Goal: Information Seeking & Learning: Learn about a topic

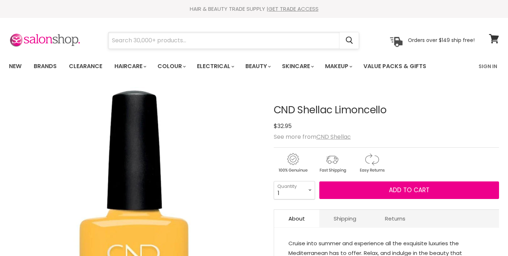
click at [143, 39] on input "Search" at bounding box center [224, 40] width 232 height 17
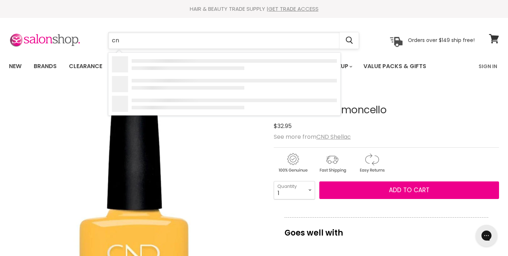
type input "cnd"
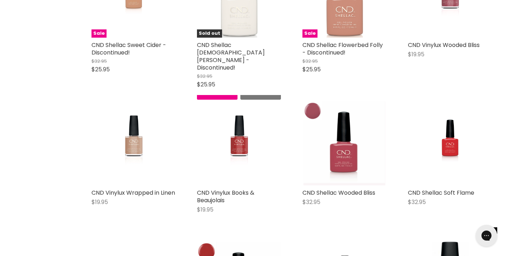
scroll to position [491, 0]
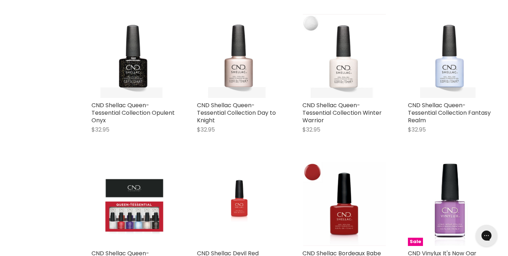
scroll to position [1481, 0]
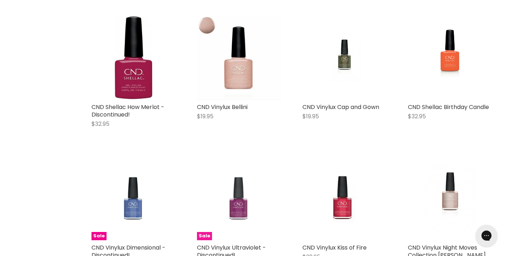
scroll to position [2300, 0]
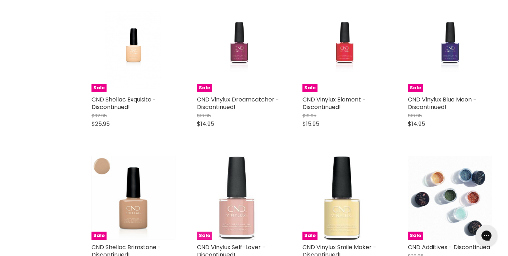
scroll to position [3160, 0]
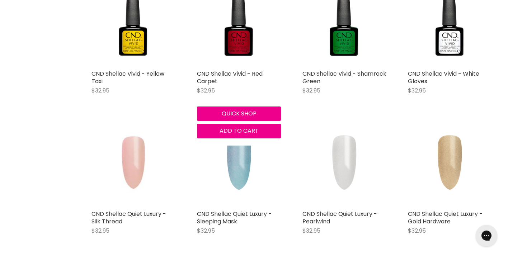
scroll to position [4058, 0]
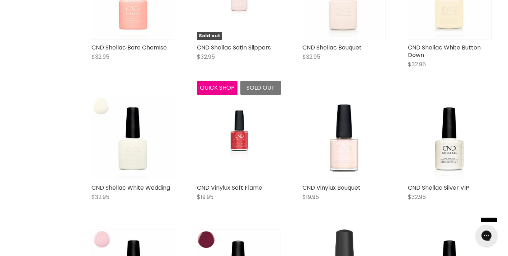
scroll to position [4912, 0]
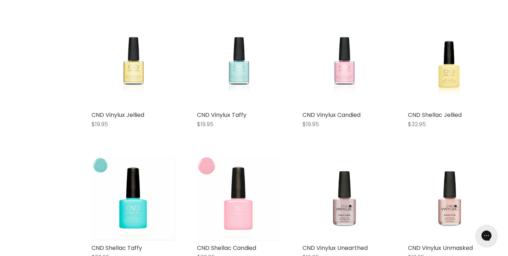
scroll to position [5691, 0]
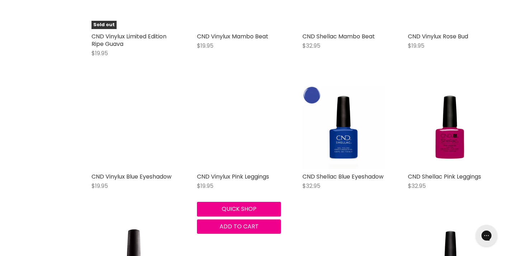
scroll to position [6565, 0]
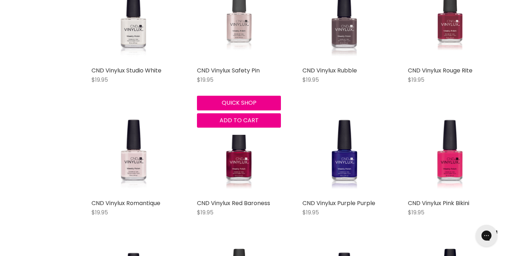
scroll to position [7351, 0]
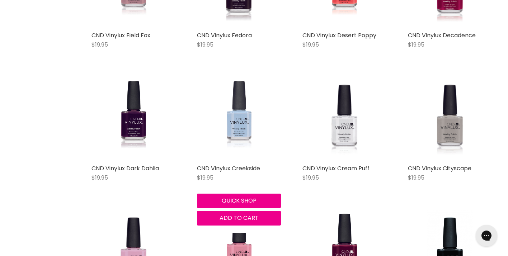
scroll to position [8199, 0]
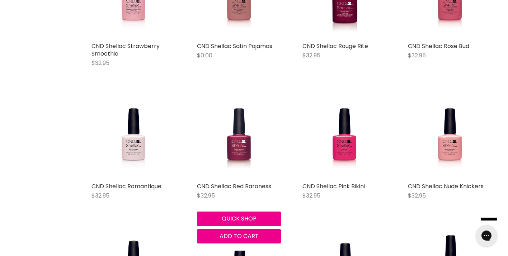
scroll to position [9002, 0]
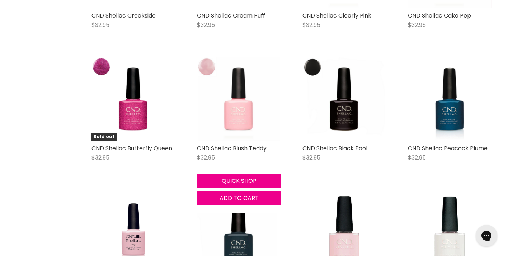
scroll to position [9853, 0]
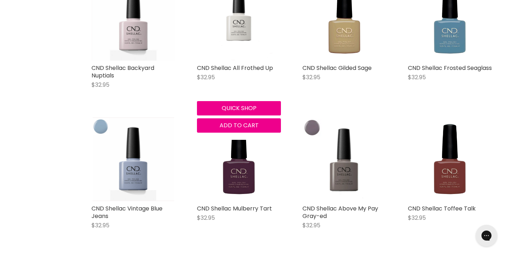
scroll to position [10620, 0]
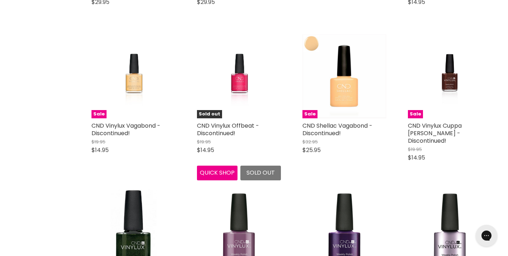
scroll to position [11569, 0]
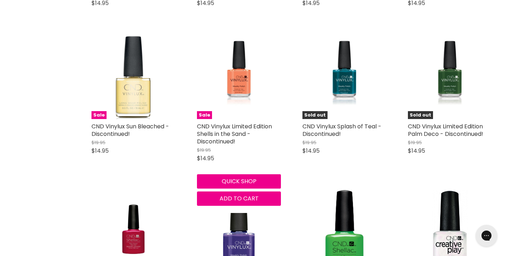
scroll to position [11872, 0]
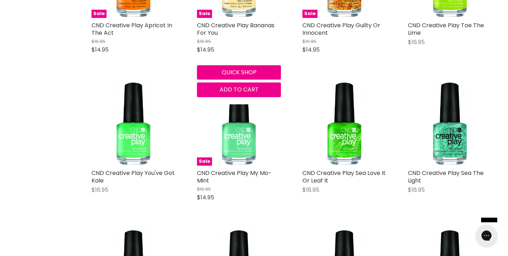
scroll to position [13018, 0]
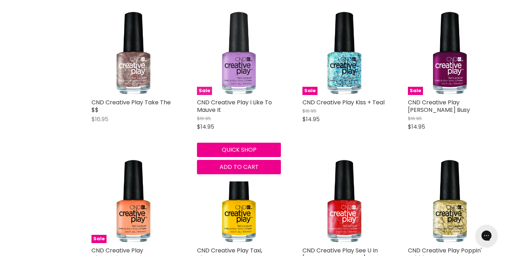
scroll to position [14124, 0]
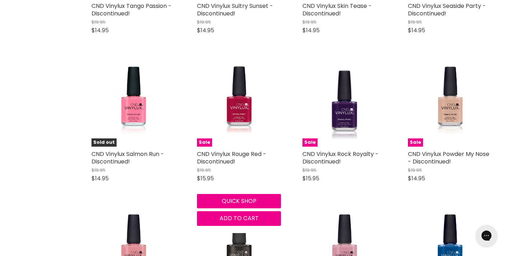
scroll to position [15104, 0]
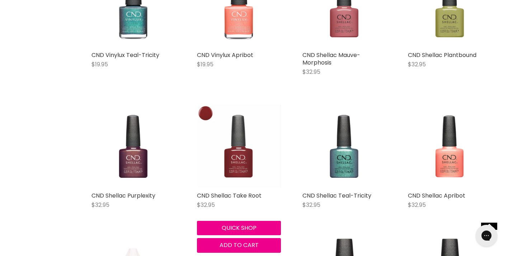
scroll to position [15936, 0]
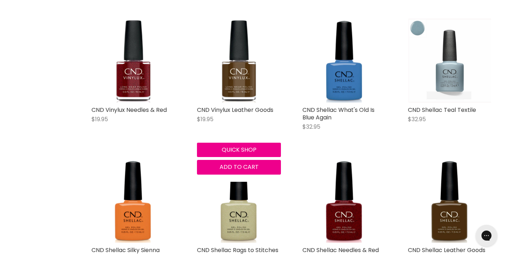
scroll to position [16714, 0]
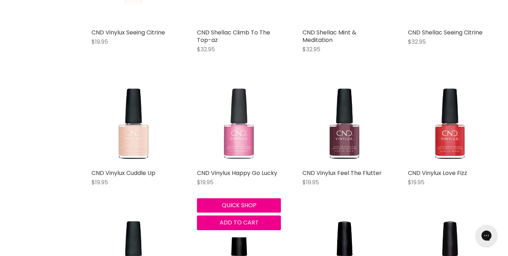
scroll to position [17608, 0]
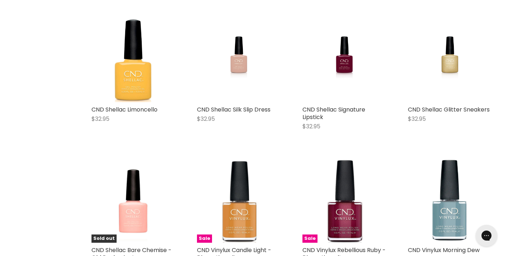
scroll to position [18367, 0]
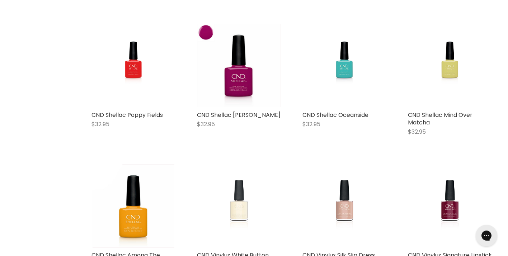
scroll to position [19187, 0]
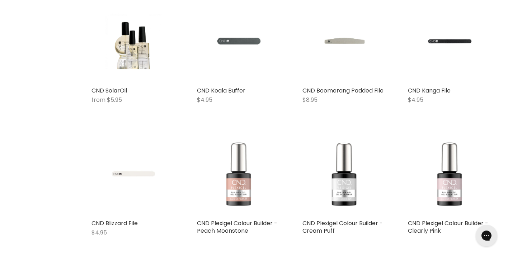
scroll to position [20061, 0]
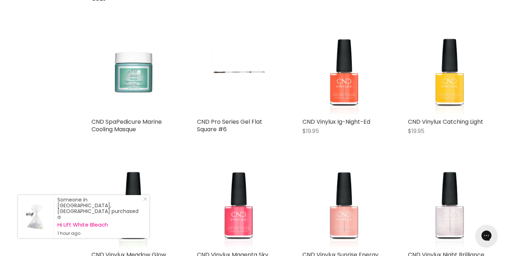
scroll to position [20878, 0]
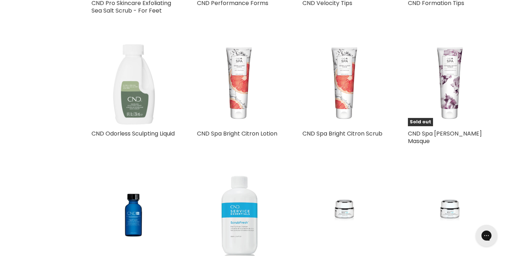
scroll to position [21524, 0]
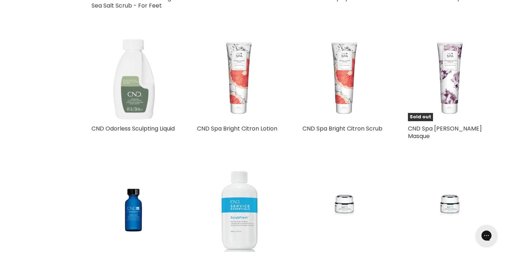
click at [243, 168] on img "Main content" at bounding box center [239, 210] width 84 height 84
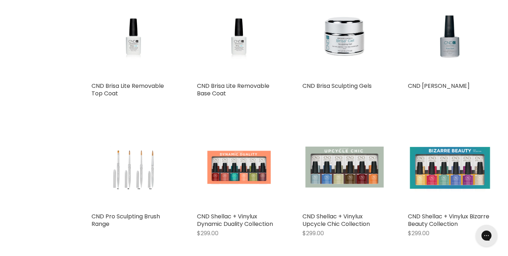
scroll to position [21606, 0]
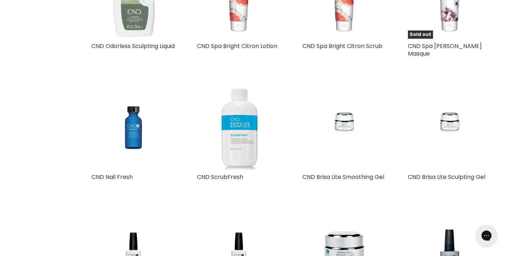
click at [135, 86] on img "Main content" at bounding box center [134, 128] width 56 height 84
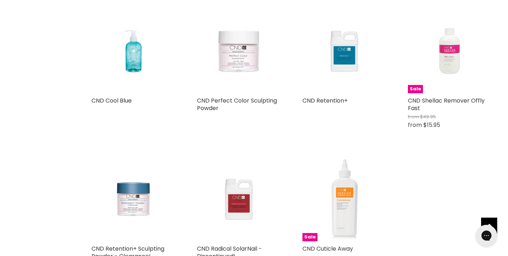
scroll to position [22389, 0]
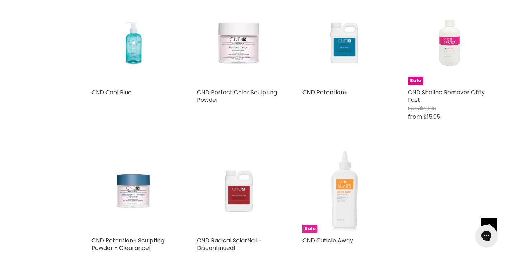
click at [350, 149] on img "Main content" at bounding box center [345, 191] width 84 height 84
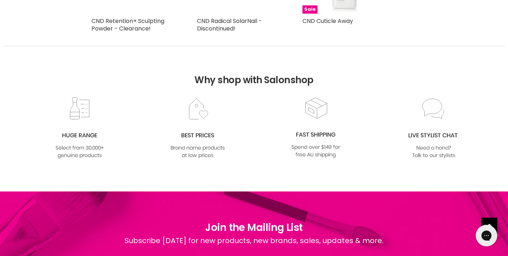
scroll to position [22610, 0]
